Goal: Complete application form

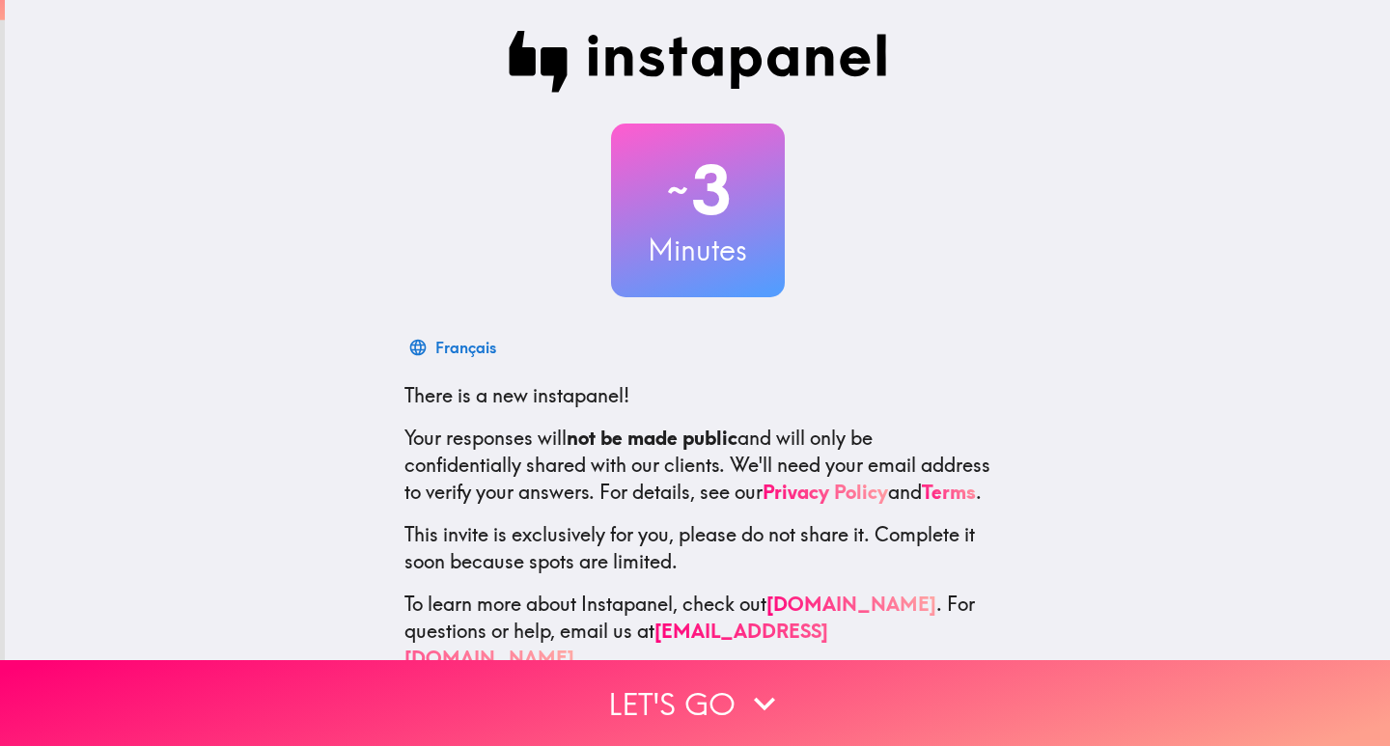
scroll to position [57, 0]
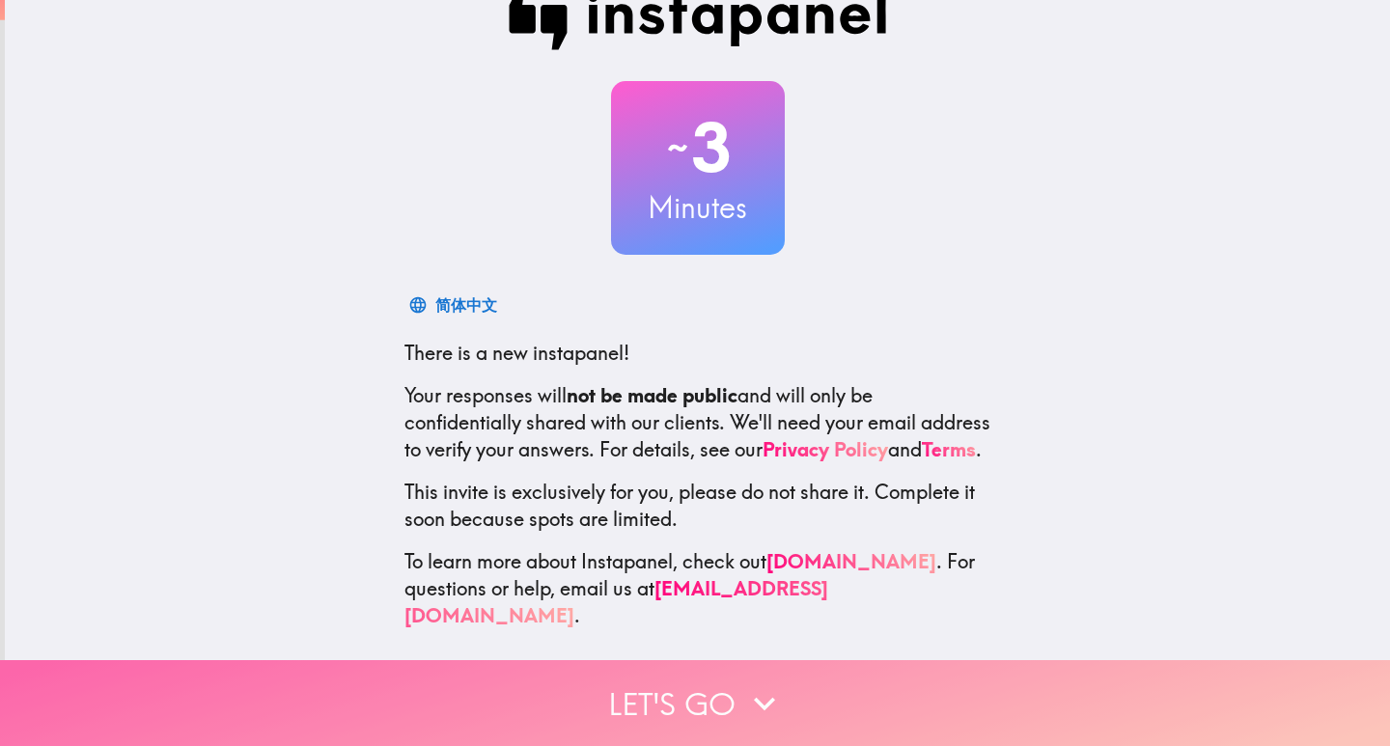
click at [704, 696] on button "Let's go" at bounding box center [695, 703] width 1390 height 86
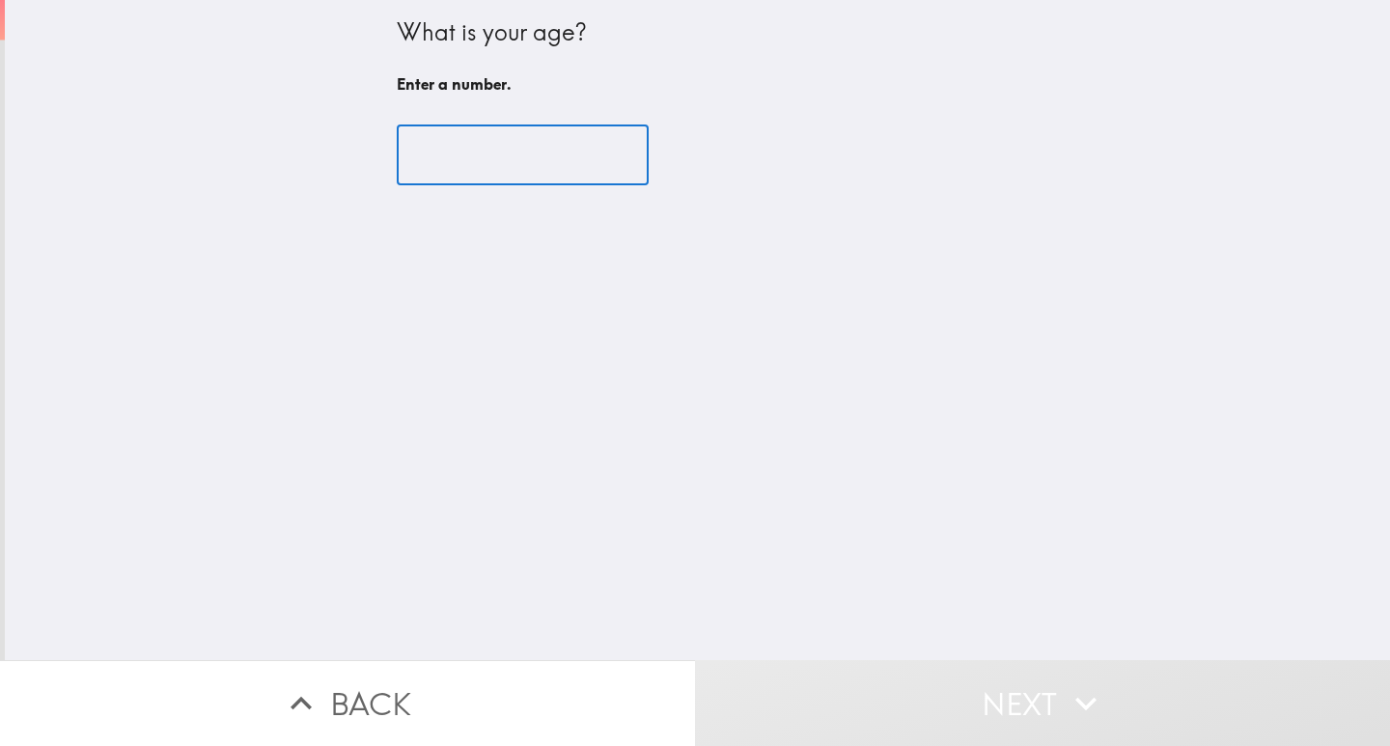
click at [434, 173] on input "number" at bounding box center [523, 156] width 252 height 60
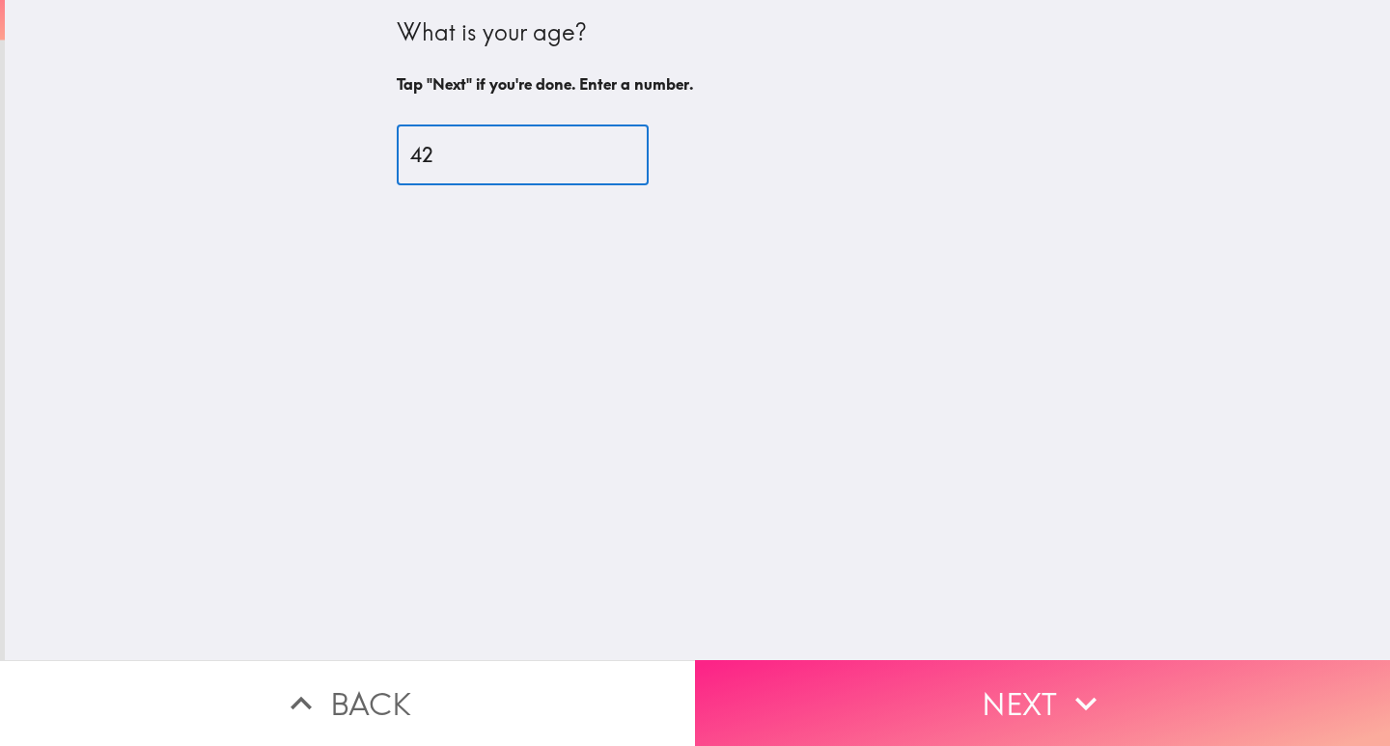
type input "42"
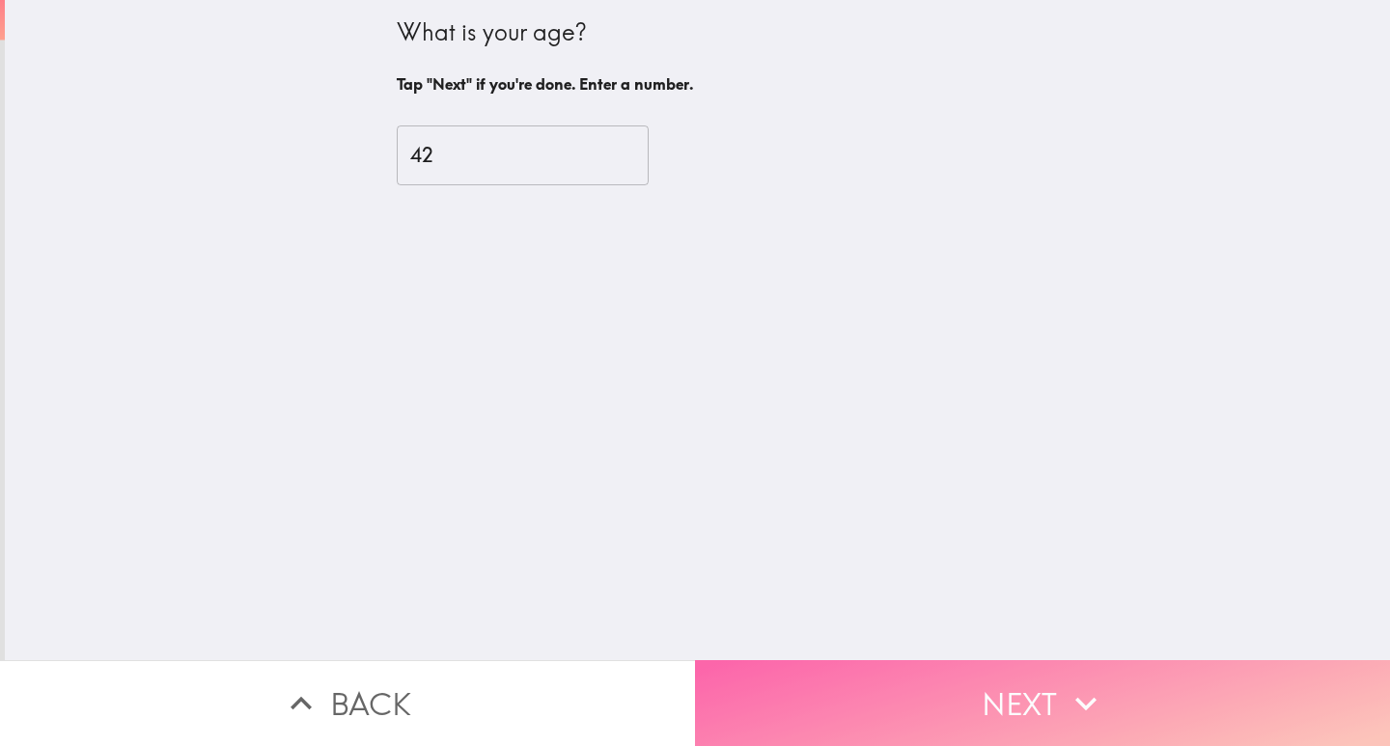
click at [947, 680] on button "Next" at bounding box center [1042, 703] width 695 height 86
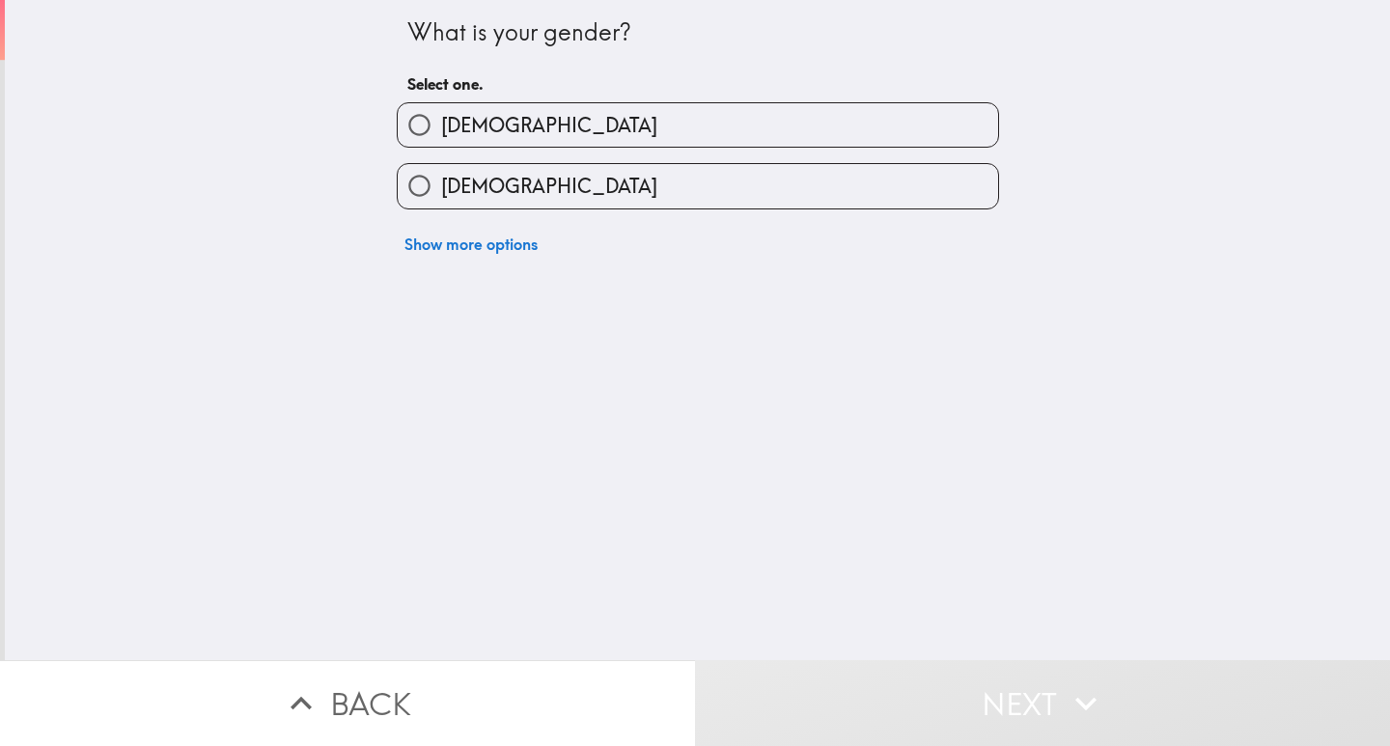
click at [467, 132] on span "[DEMOGRAPHIC_DATA]" at bounding box center [549, 125] width 216 height 27
click at [441, 132] on input "[DEMOGRAPHIC_DATA]" at bounding box center [419, 124] width 43 height 43
radio input "true"
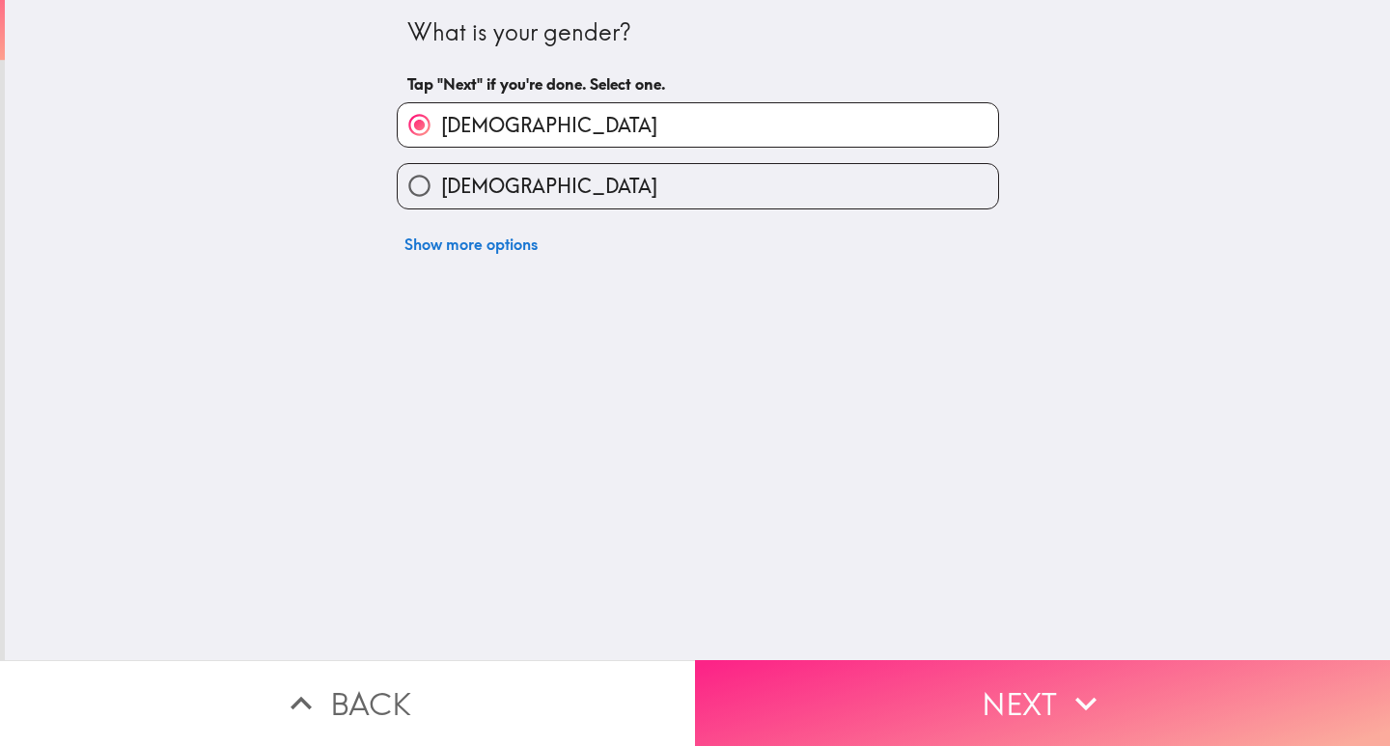
click at [877, 696] on button "Next" at bounding box center [1042, 703] width 695 height 86
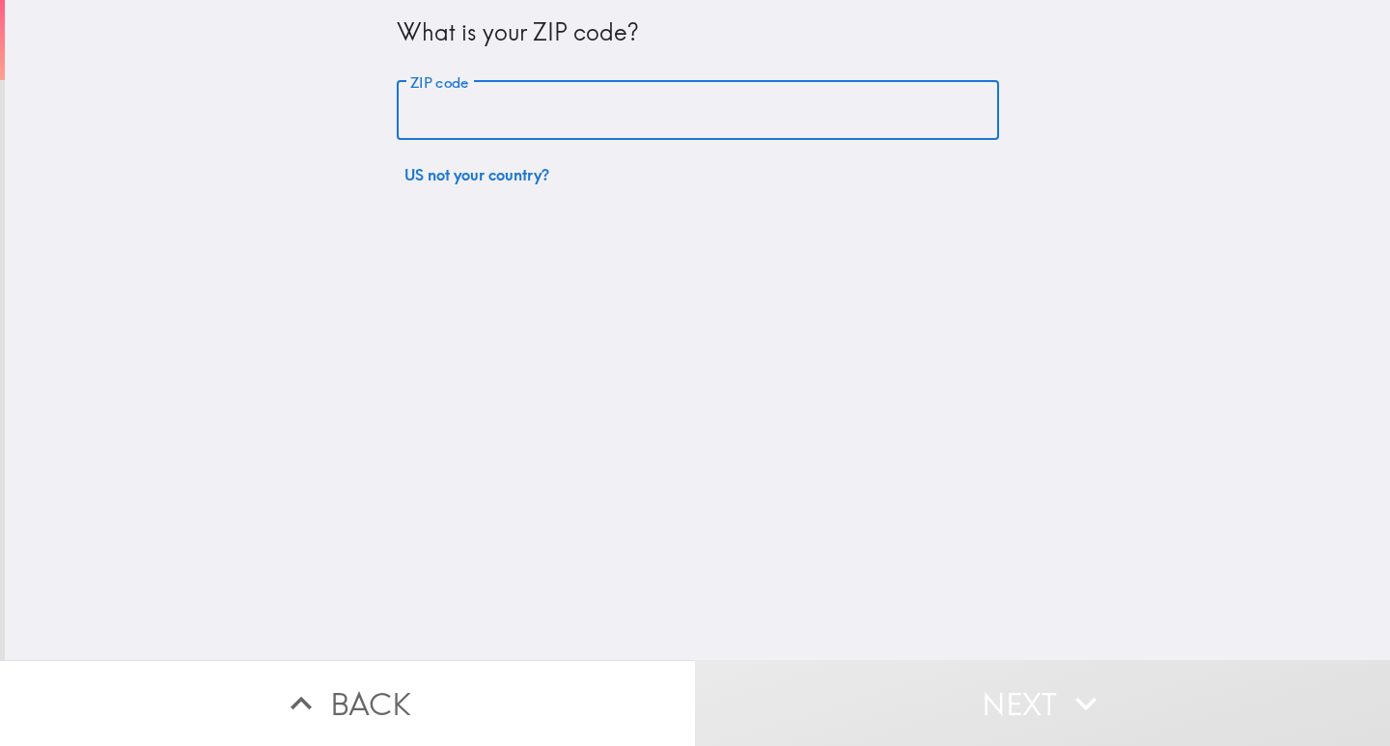
click at [430, 103] on input "ZIP code" at bounding box center [698, 111] width 603 height 60
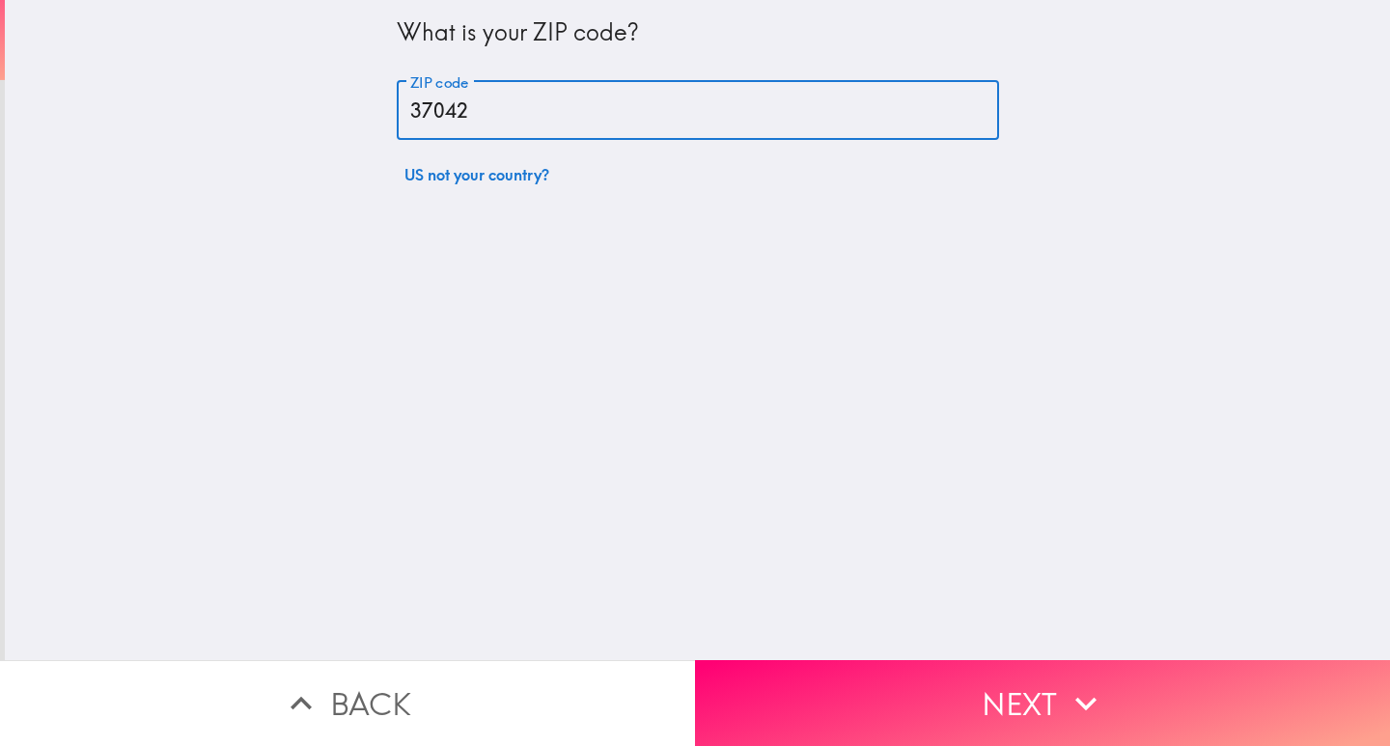
type input "37042"
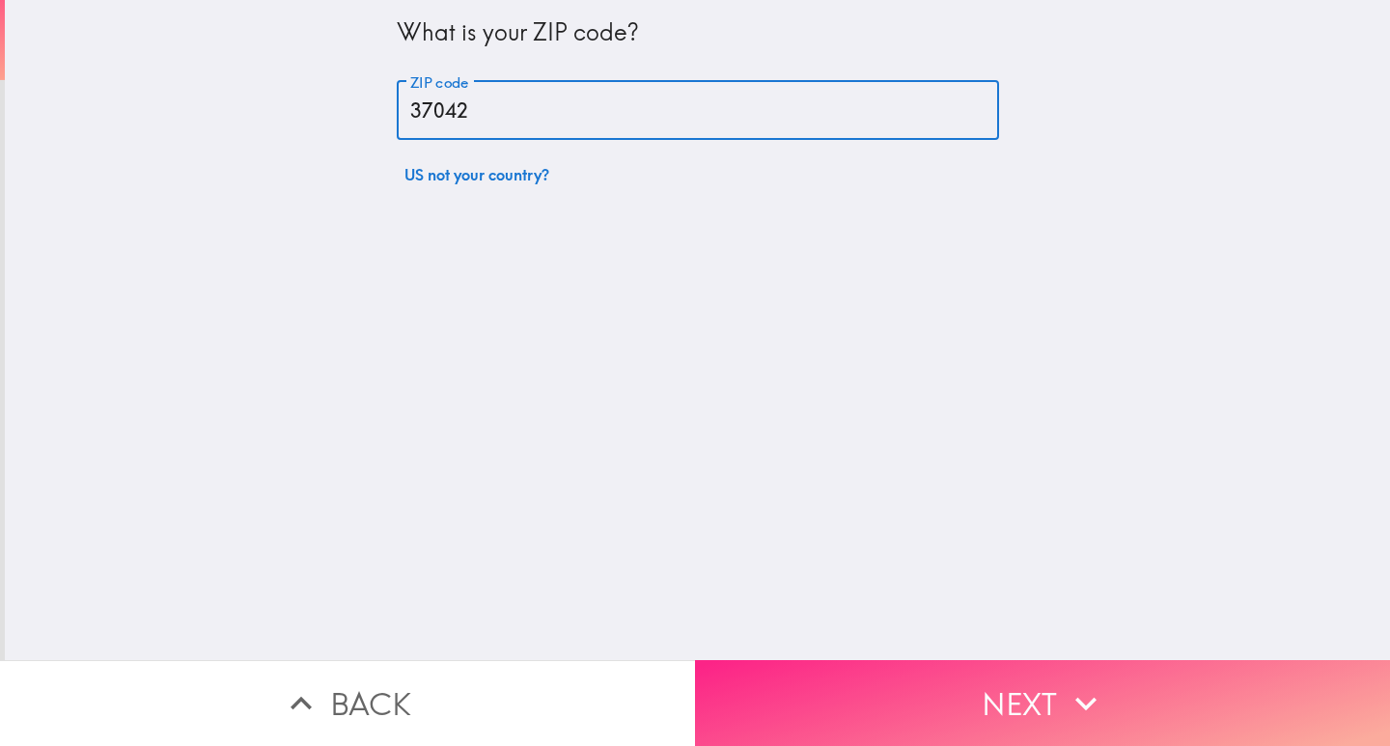
click at [926, 680] on button "Next" at bounding box center [1042, 703] width 695 height 86
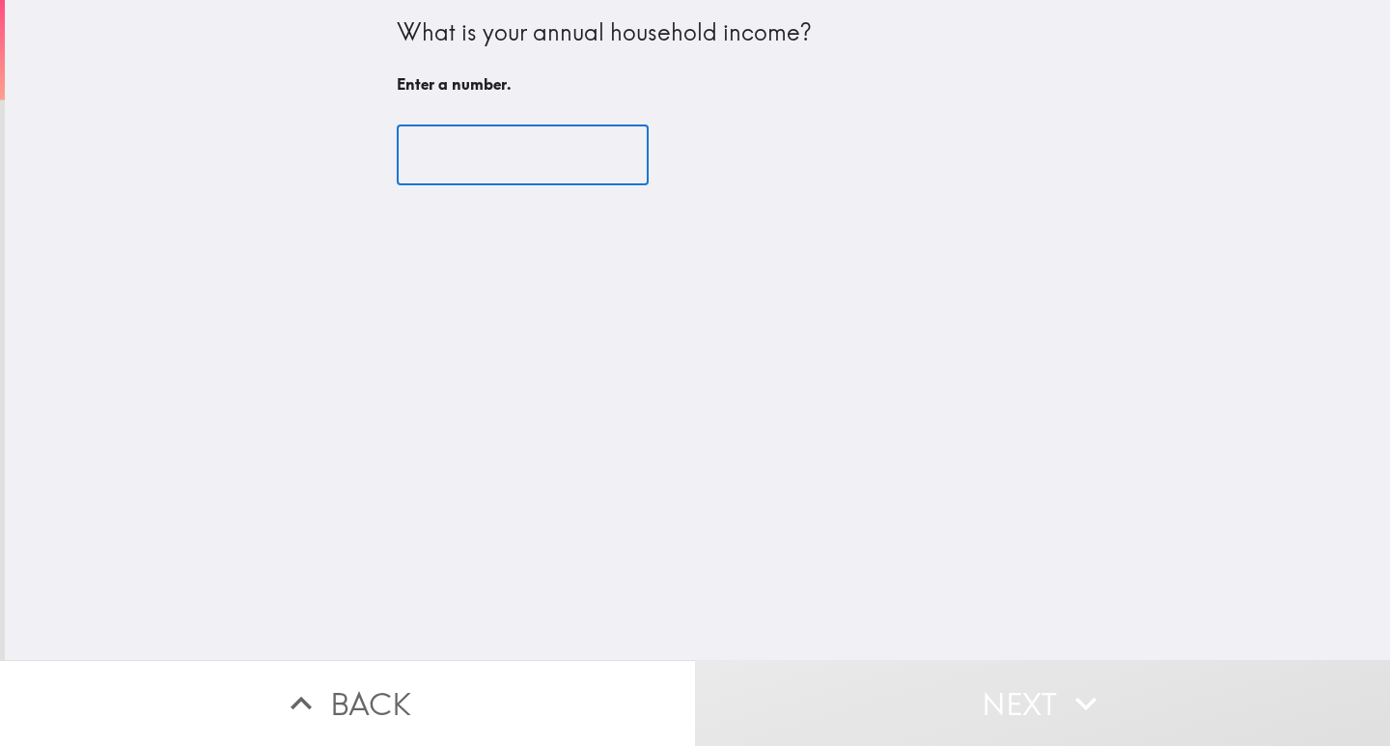
click at [440, 177] on input "number" at bounding box center [523, 156] width 252 height 60
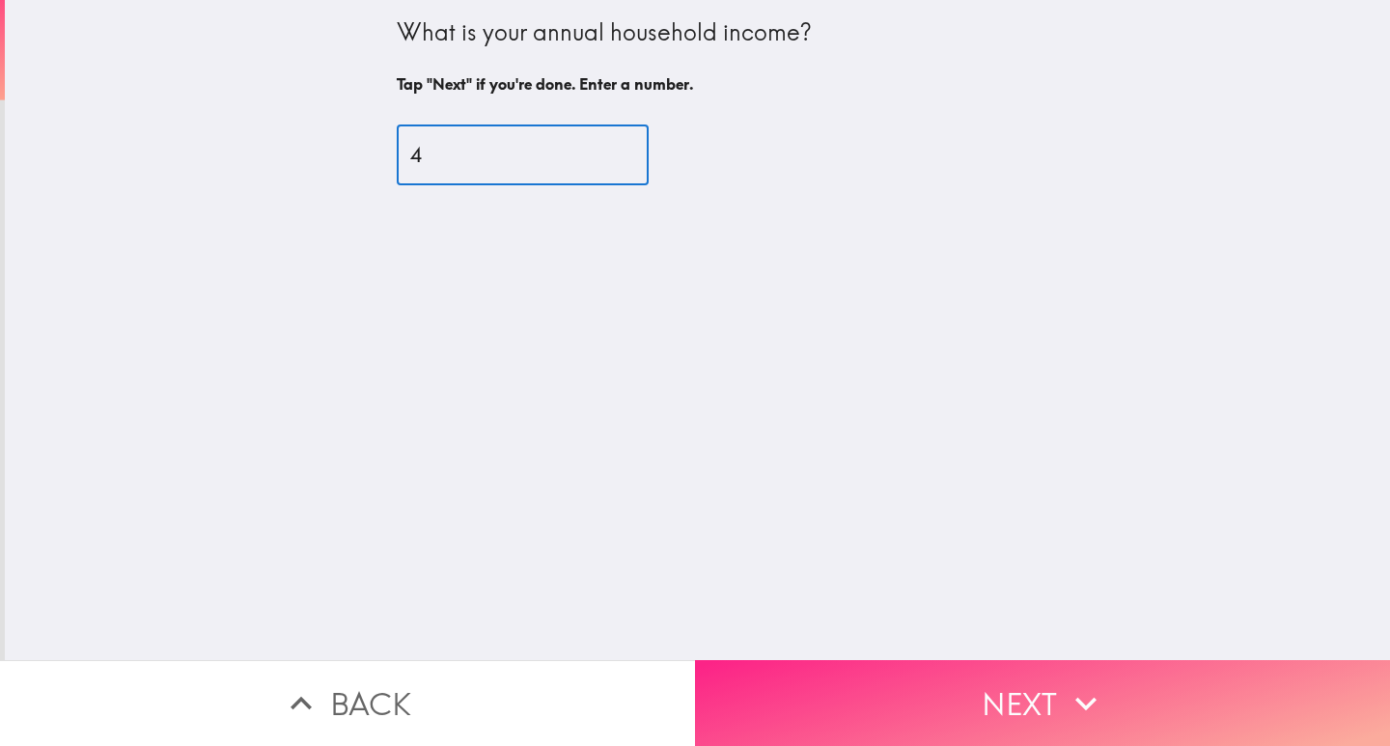
type input "4"
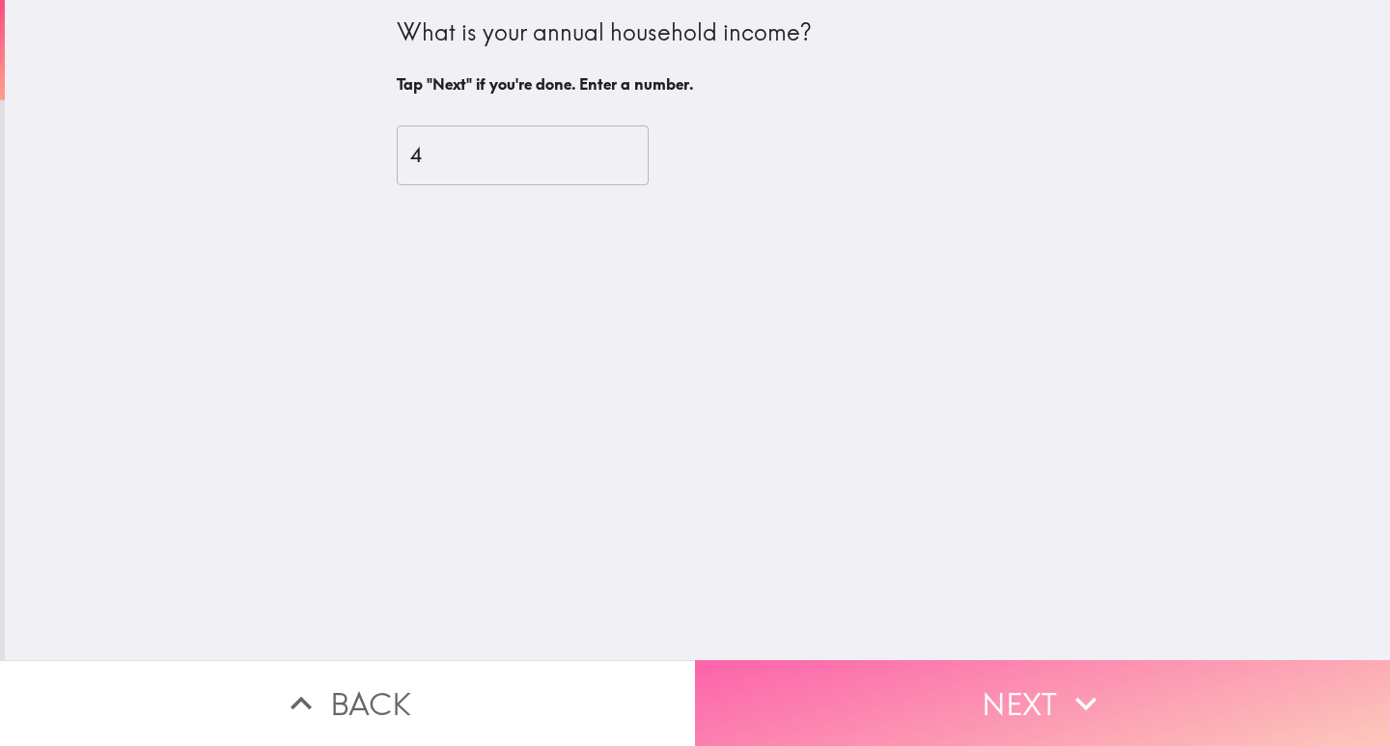
click at [915, 692] on button "Next" at bounding box center [1042, 703] width 695 height 86
